Goal: Information Seeking & Learning: Learn about a topic

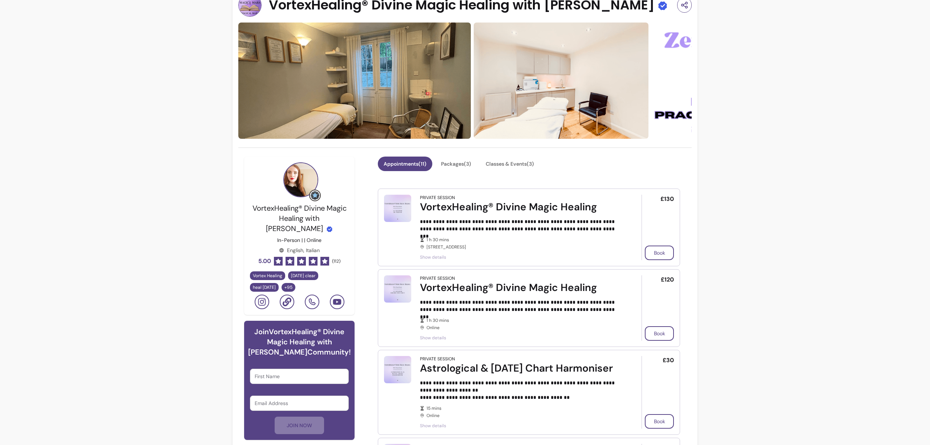
scroll to position [28, 0]
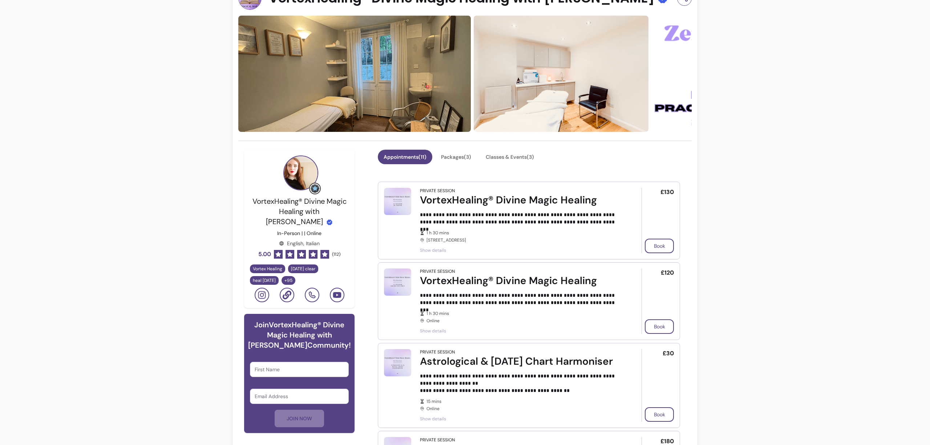
click at [283, 278] on span "+ 95" at bounding box center [288, 281] width 11 height 6
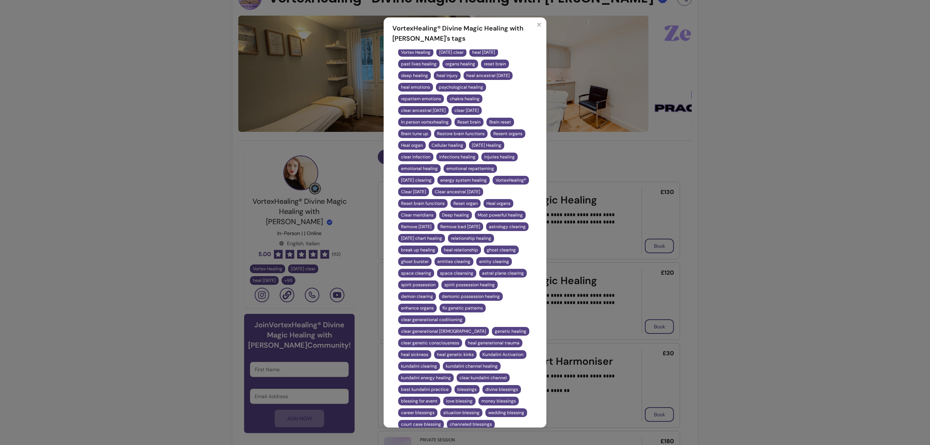
scroll to position [90, 0]
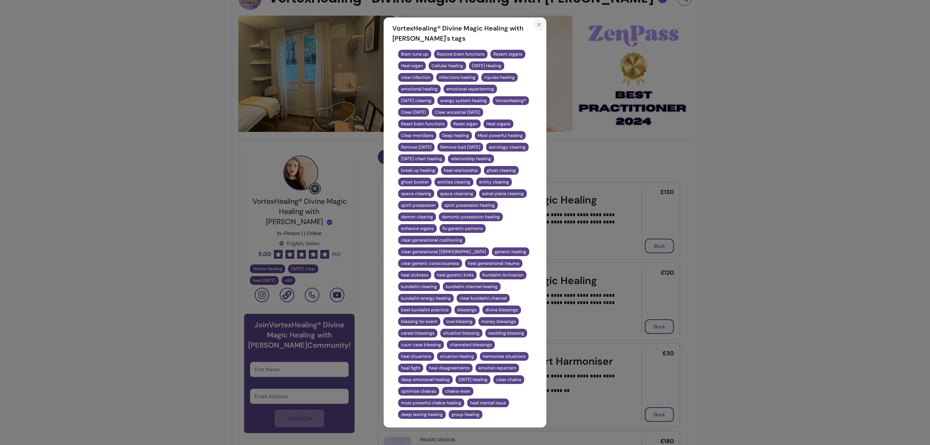
click at [536, 27] on icon "Close" at bounding box center [539, 25] width 6 height 6
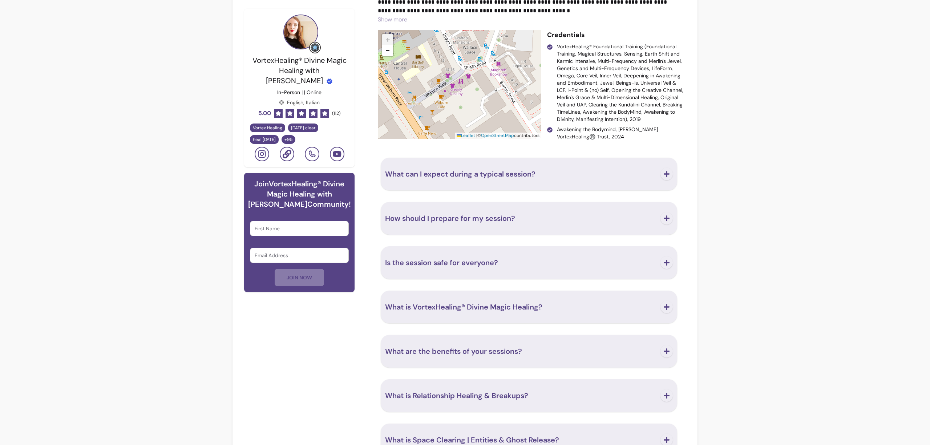
scroll to position [1528, 0]
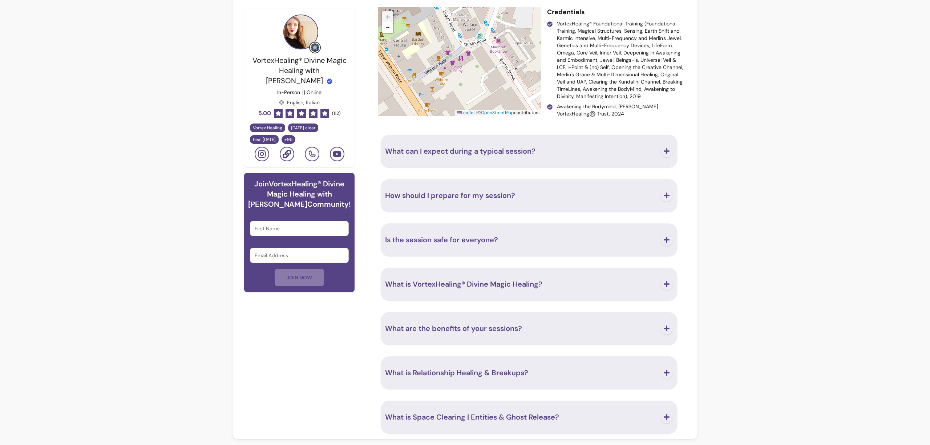
click at [500, 244] on span "Is the session safe for everyone?" at bounding box center [520, 240] width 271 height 10
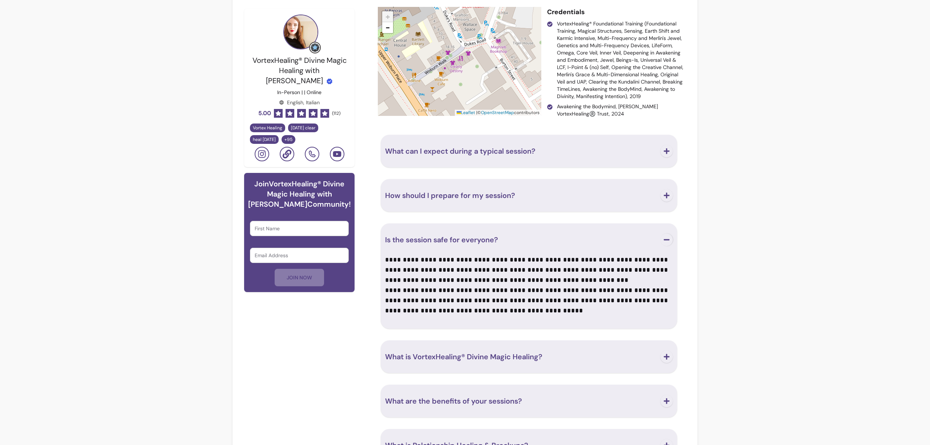
click at [501, 243] on span "Is the session safe for everyone?" at bounding box center [520, 240] width 271 height 10
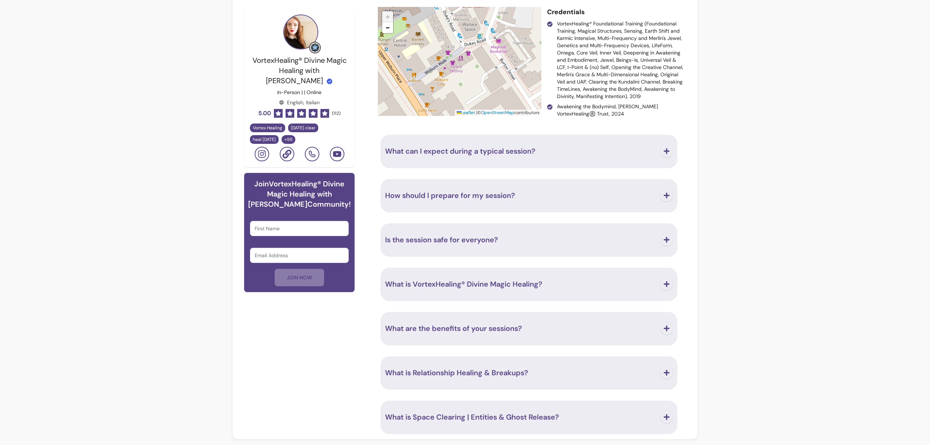
click at [495, 284] on span "What is VortexHealing® Divine Magic Healing?" at bounding box center [463, 283] width 157 height 9
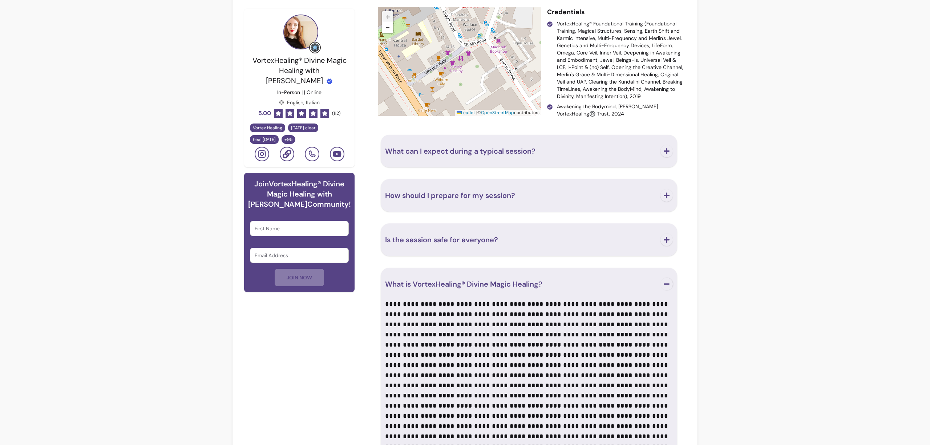
click at [495, 284] on span "What is VortexHealing® Divine Magic Healing?" at bounding box center [463, 283] width 157 height 9
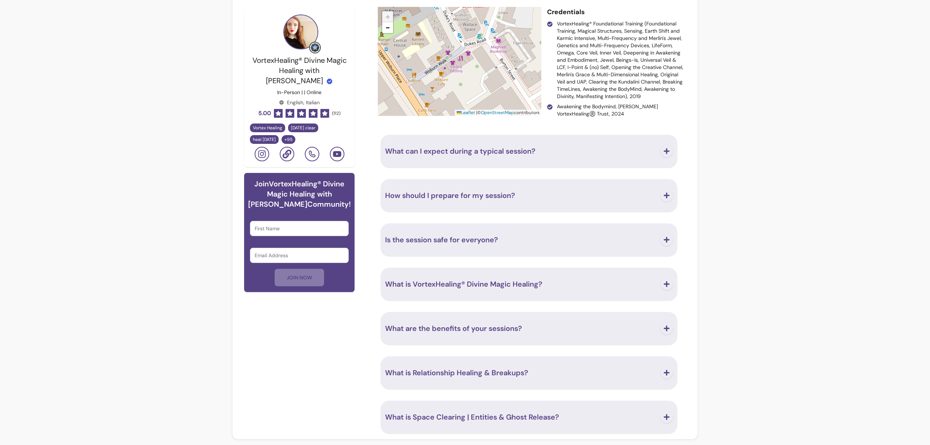
click at [496, 239] on span "Is the session safe for everyone?" at bounding box center [520, 240] width 271 height 10
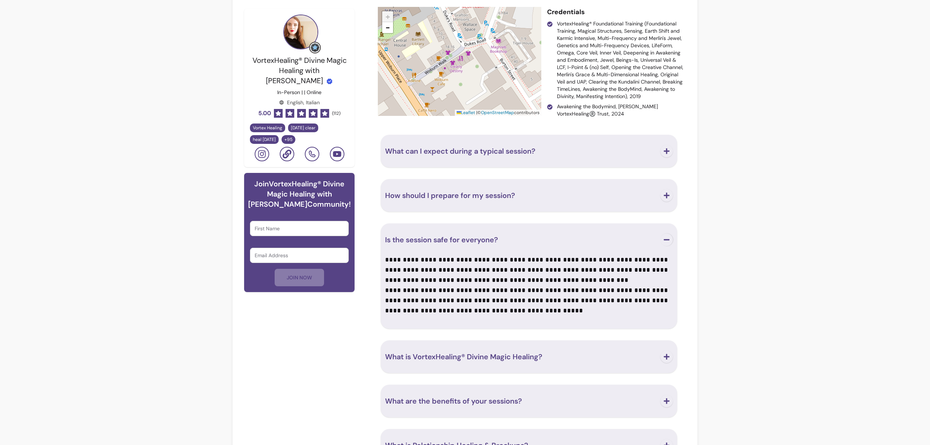
click at [496, 239] on span "Is the session safe for everyone?" at bounding box center [520, 240] width 271 height 10
